Goal: Task Accomplishment & Management: Manage account settings

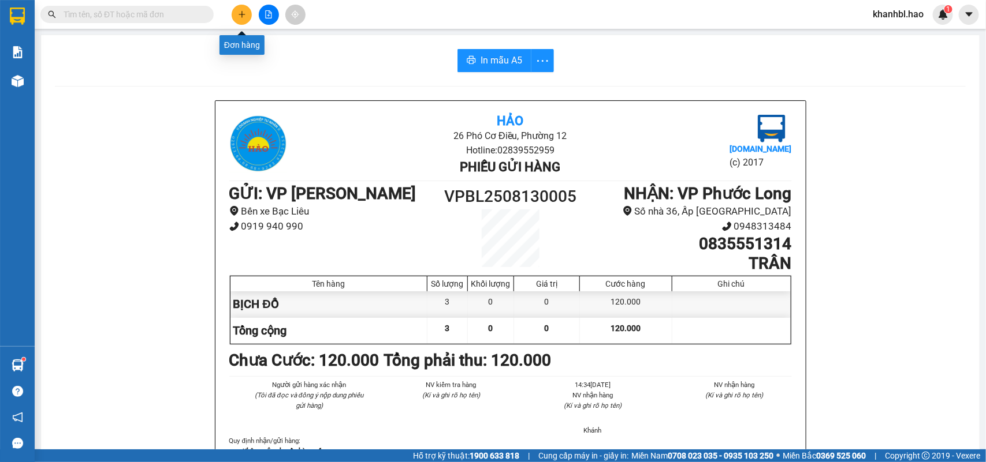
click at [243, 12] on icon "plus" at bounding box center [242, 14] width 8 height 8
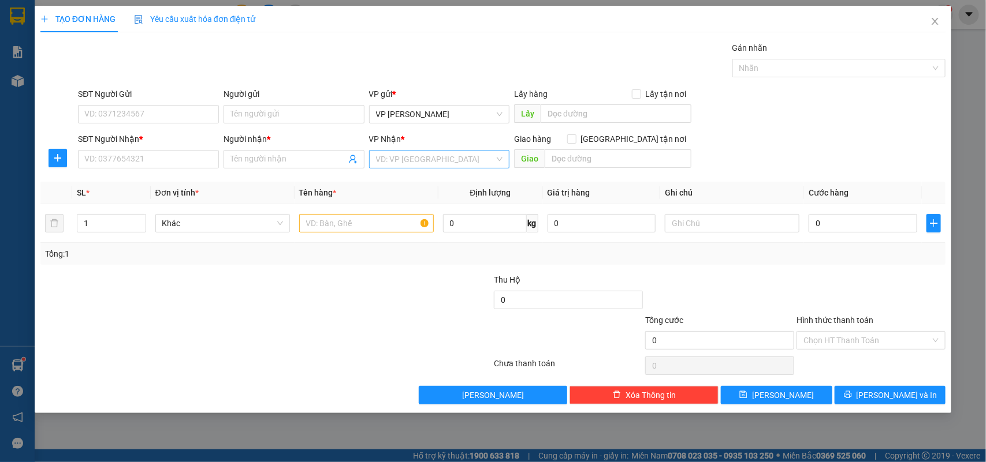
click at [454, 160] on input "search" at bounding box center [435, 159] width 119 height 17
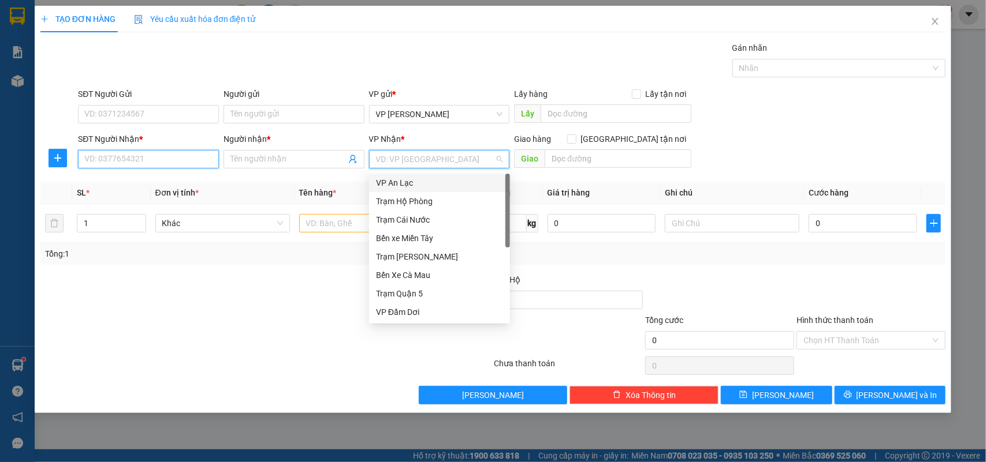
click at [150, 159] on input "SĐT Người Nhận *" at bounding box center [148, 159] width 141 height 18
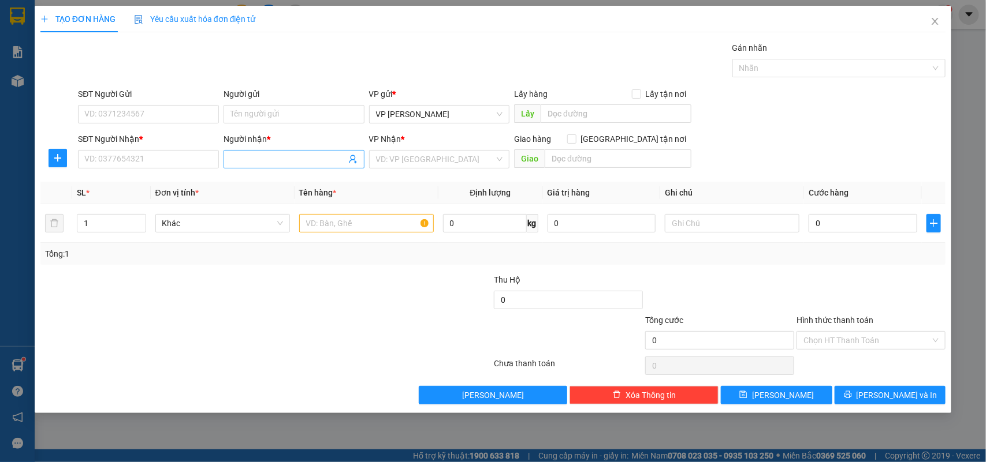
click at [248, 157] on input "Người nhận *" at bounding box center [287, 159] width 115 height 13
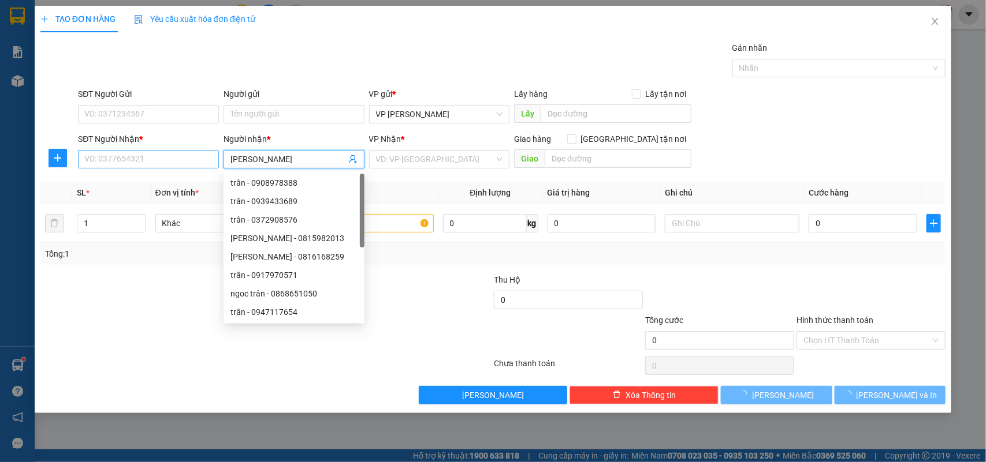
type input "[PERSON_NAME]"
click at [173, 162] on input "SĐT Người Nhận *" at bounding box center [148, 159] width 141 height 18
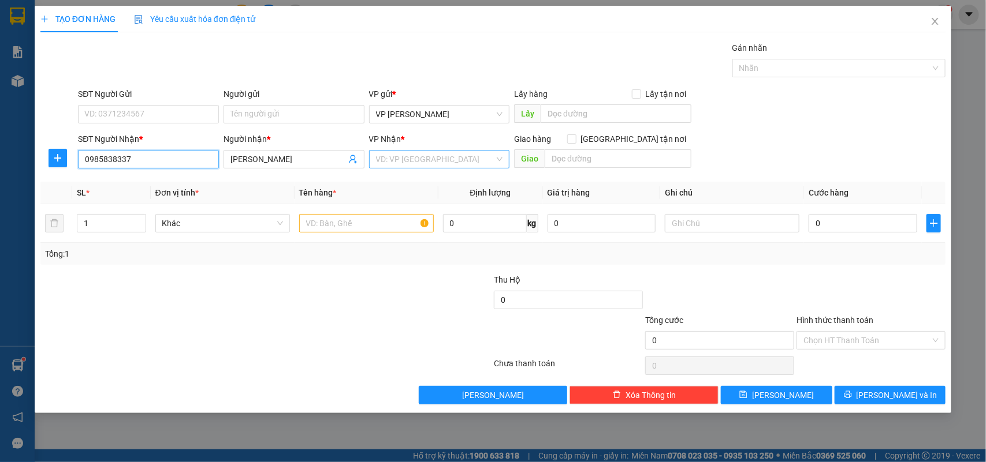
type input "0985838337"
click at [462, 165] on input "search" at bounding box center [435, 159] width 119 height 17
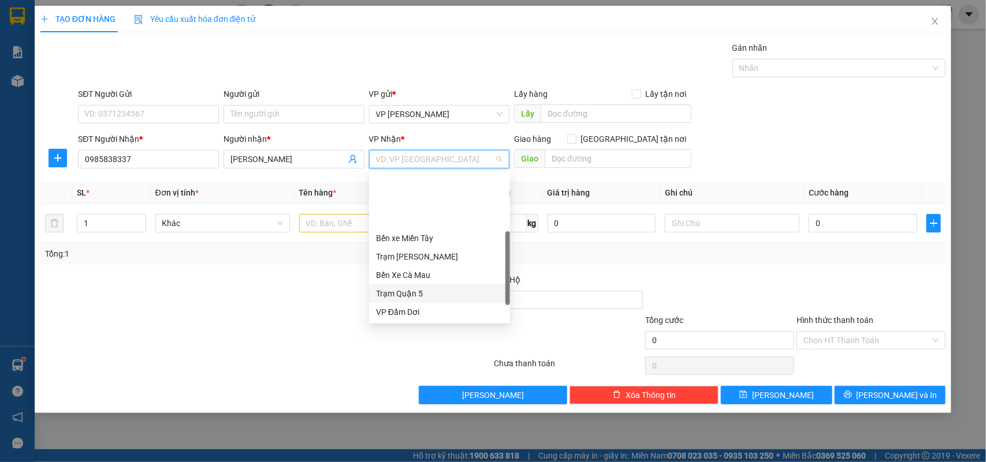
scroll to position [72, 0]
click at [427, 272] on div "VP Phước Long" at bounding box center [439, 277] width 127 height 13
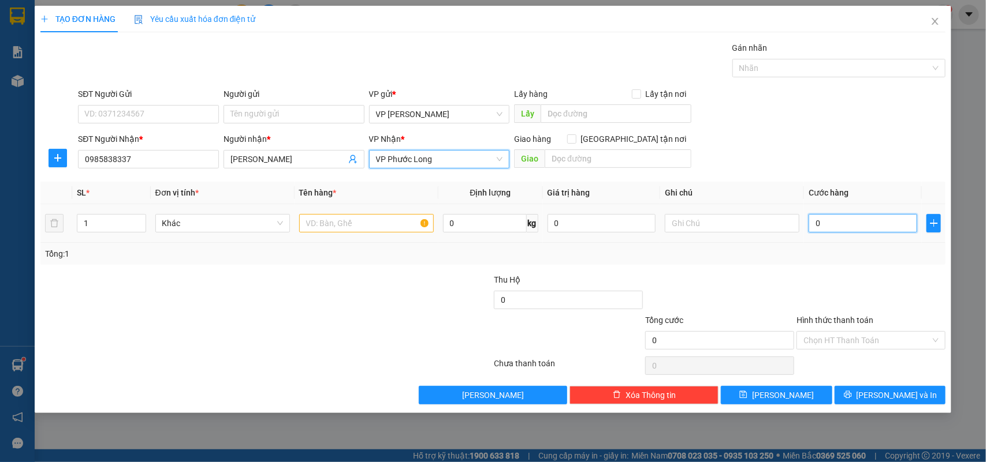
click at [849, 226] on input "0" at bounding box center [862, 223] width 109 height 18
type input "003"
type input "3"
type input "0.030"
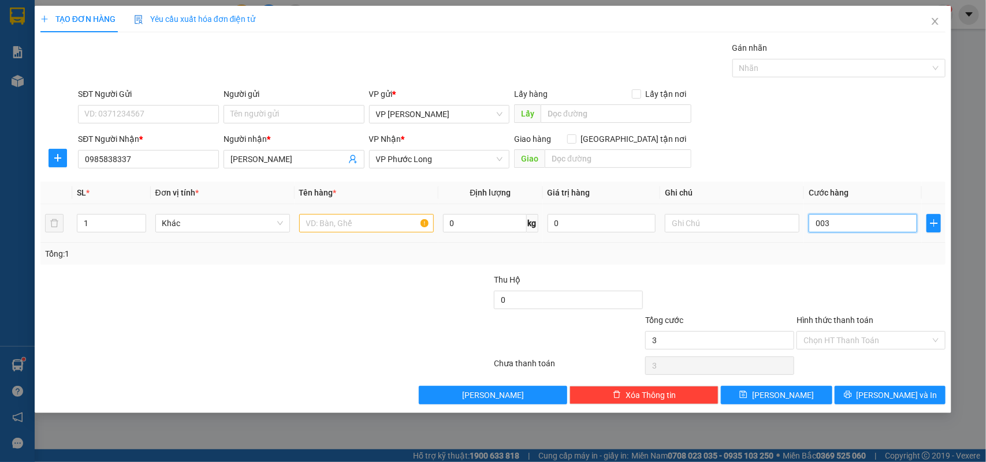
type input "30"
click at [734, 290] on div at bounding box center [719, 294] width 151 height 40
type input "30.000"
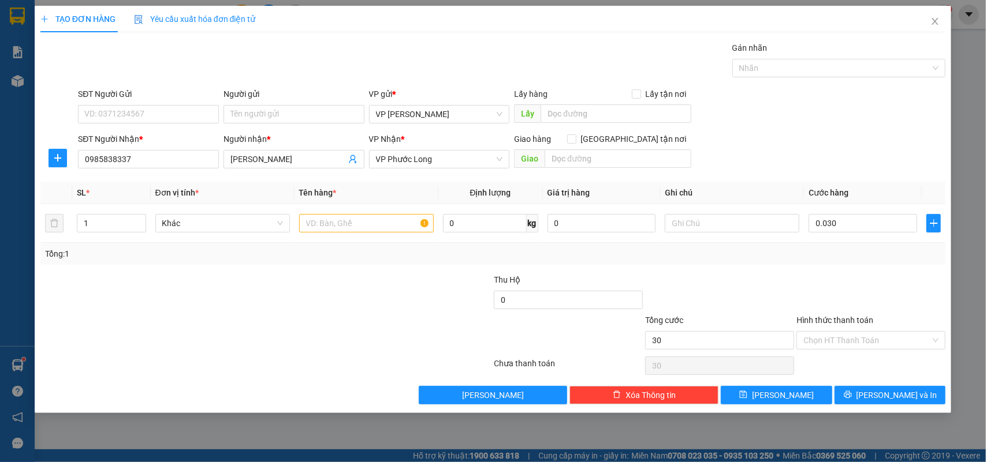
type input "30.000"
click at [883, 397] on span "[PERSON_NAME] và In" at bounding box center [896, 395] width 81 height 13
click at [330, 226] on input "text" at bounding box center [366, 223] width 135 height 18
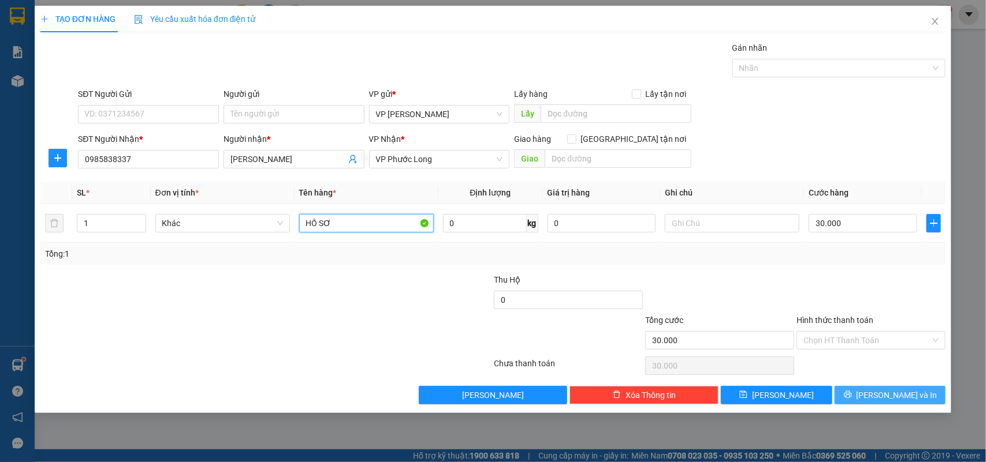
type input "HỒ SƠ"
click at [893, 398] on span "[PERSON_NAME] và In" at bounding box center [896, 395] width 81 height 13
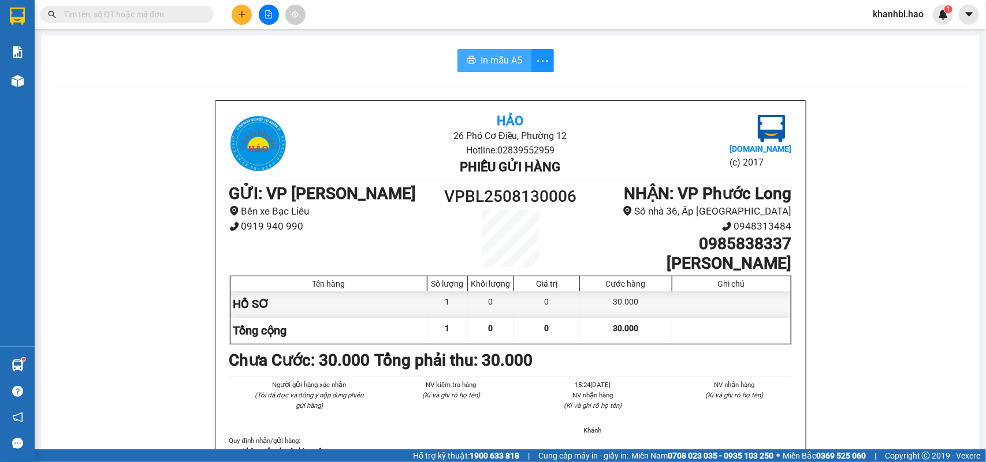
click at [488, 58] on span "In mẫu A5" at bounding box center [501, 60] width 42 height 14
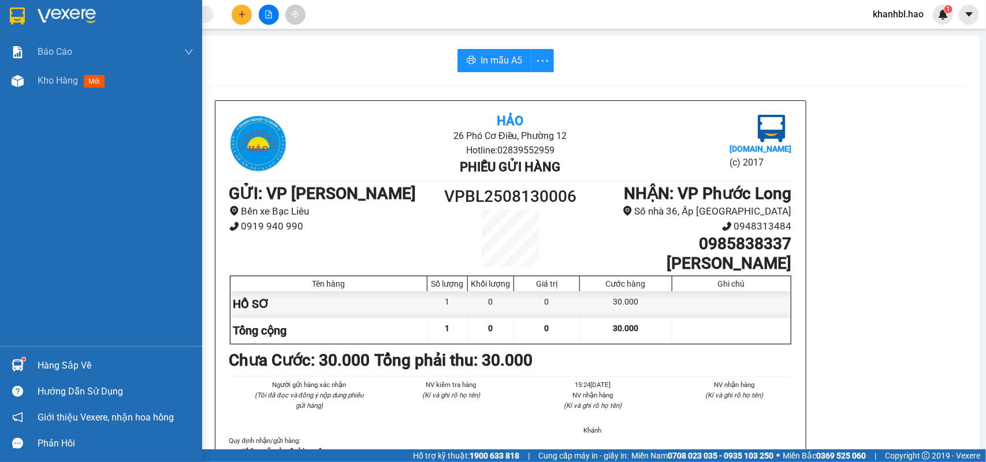
click at [13, 9] on img at bounding box center [17, 16] width 15 height 17
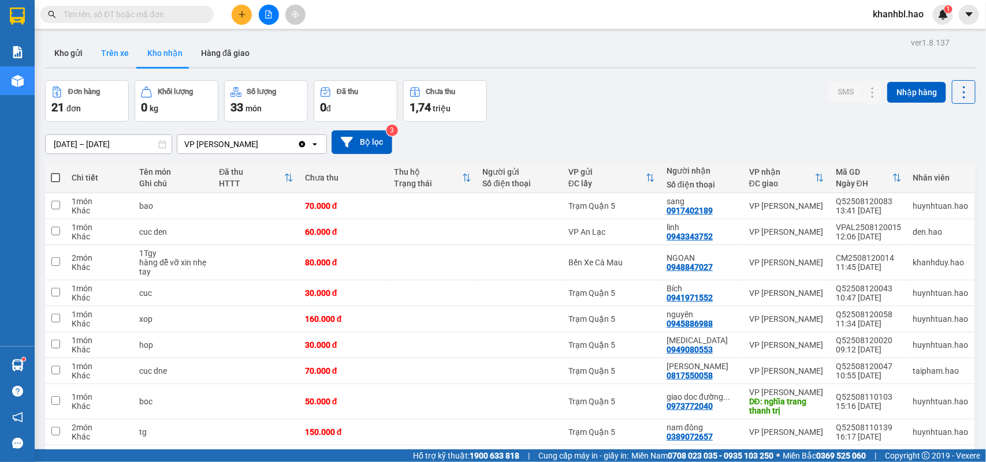
click at [108, 59] on button "Trên xe" at bounding box center [115, 53] width 46 height 28
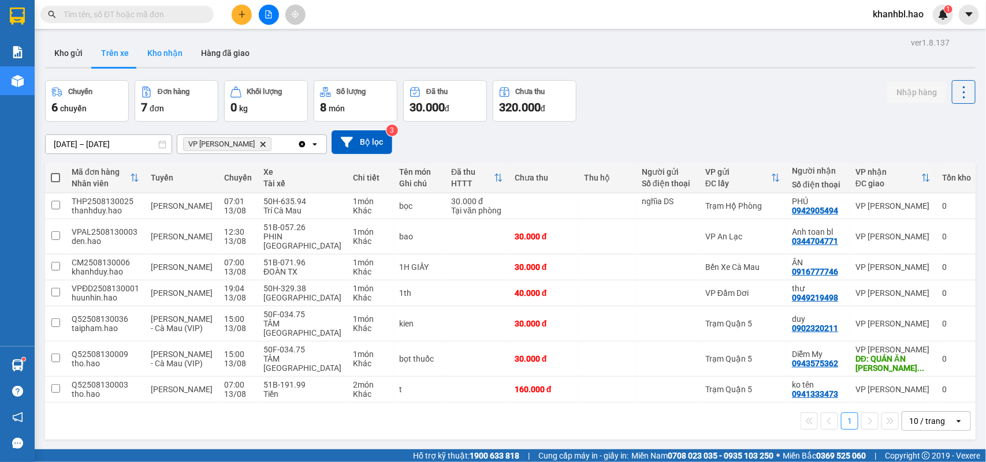
click at [167, 64] on button "Kho nhận" at bounding box center [165, 53] width 54 height 28
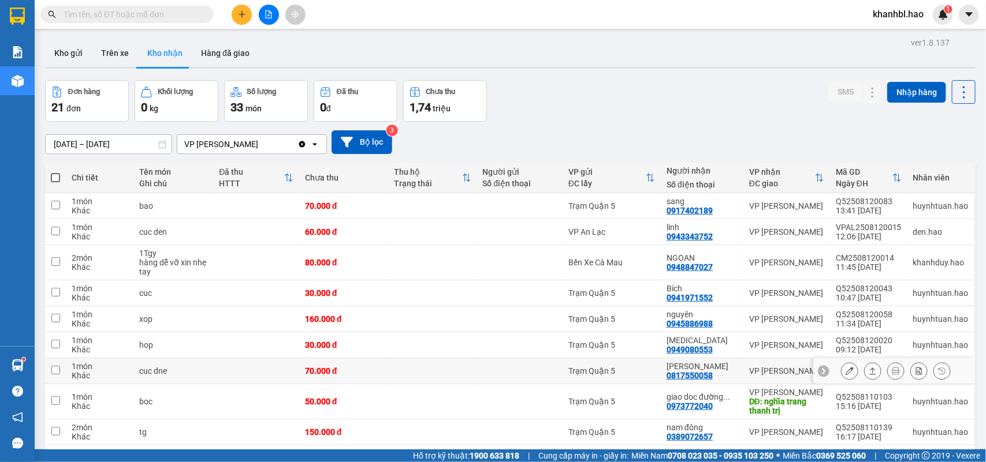
scroll to position [71, 0]
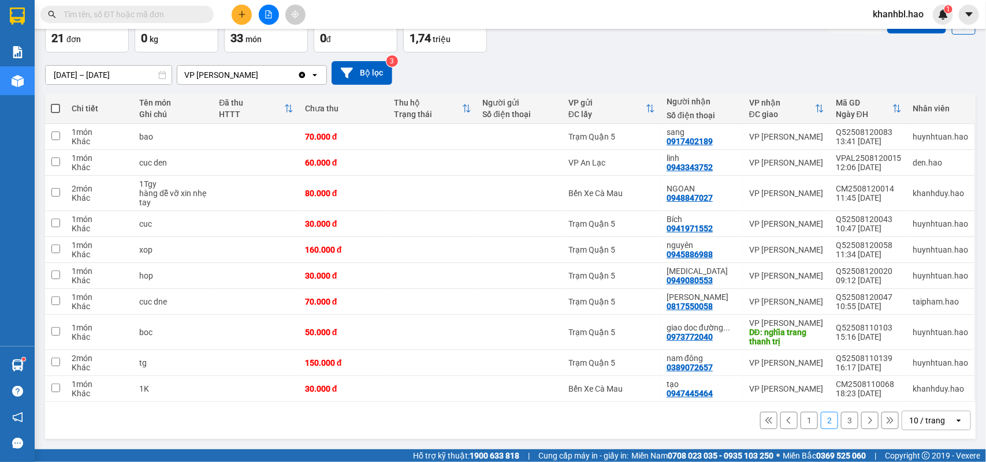
click at [804, 424] on button "1" at bounding box center [808, 420] width 17 height 17
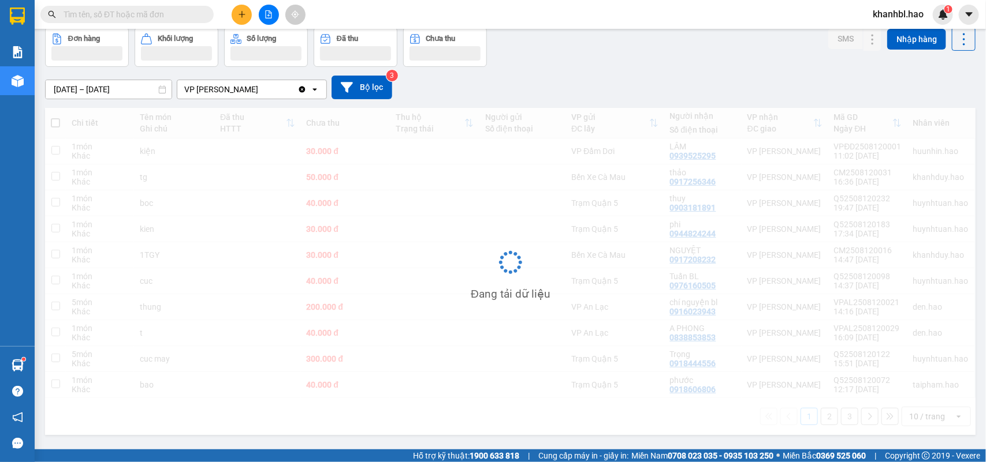
scroll to position [53, 0]
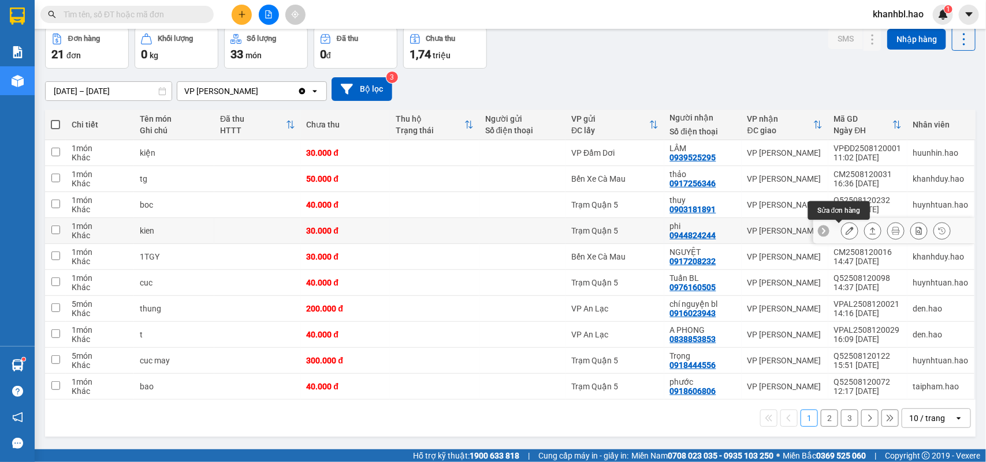
click at [845, 232] on icon at bounding box center [849, 231] width 8 height 8
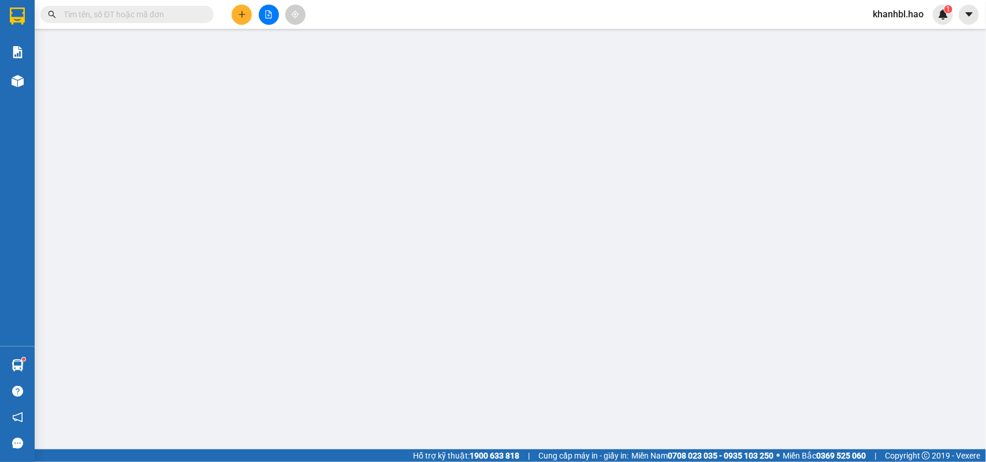
type input "0944824244"
type input "phi"
type input "30.000"
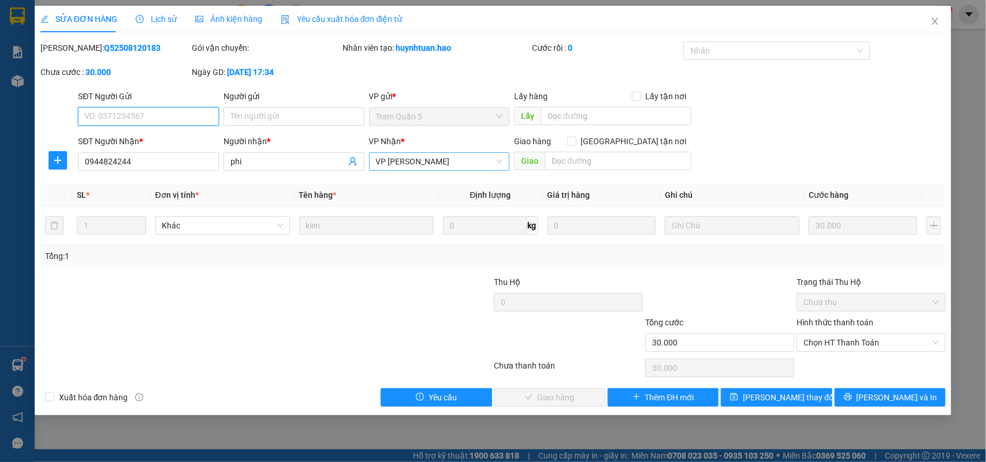
click at [445, 167] on span "VP [PERSON_NAME]" at bounding box center [439, 161] width 127 height 17
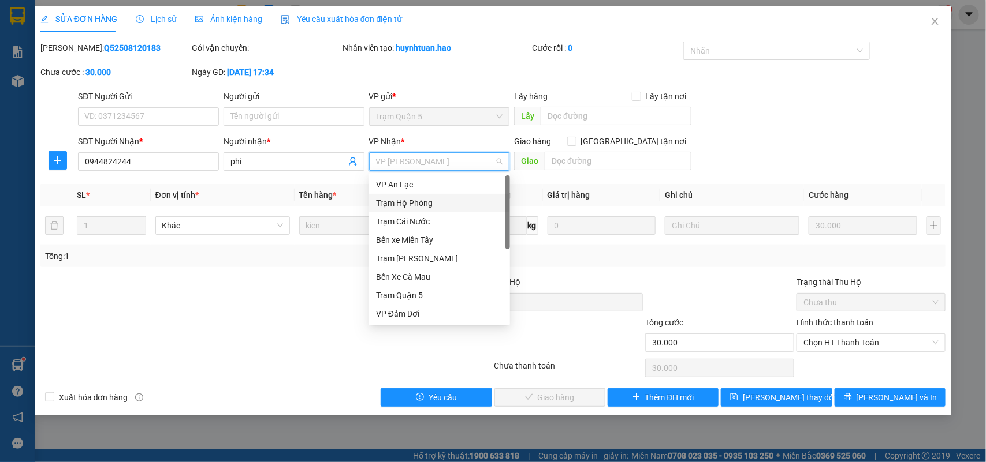
click at [416, 201] on div "Trạm Hộ Phòng" at bounding box center [439, 203] width 127 height 13
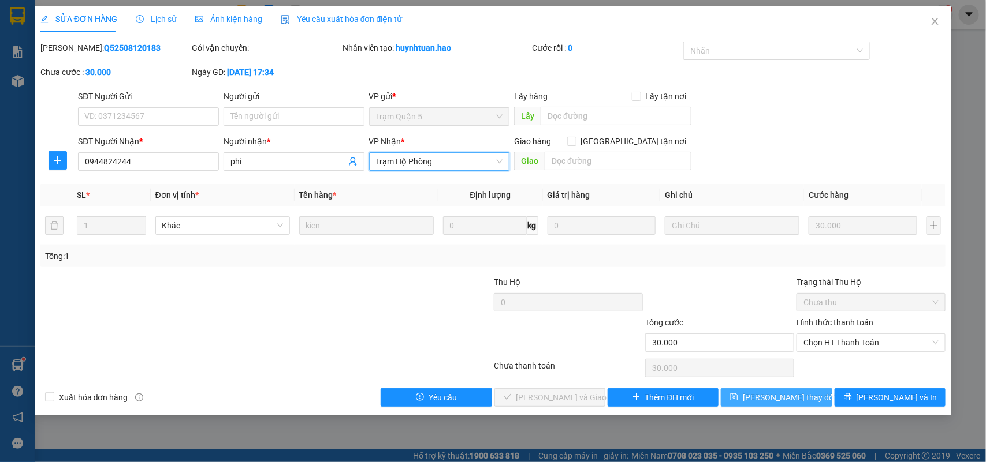
click at [778, 394] on span "[PERSON_NAME] thay đổi" at bounding box center [789, 397] width 92 height 13
